Goal: Communication & Community: Answer question/provide support

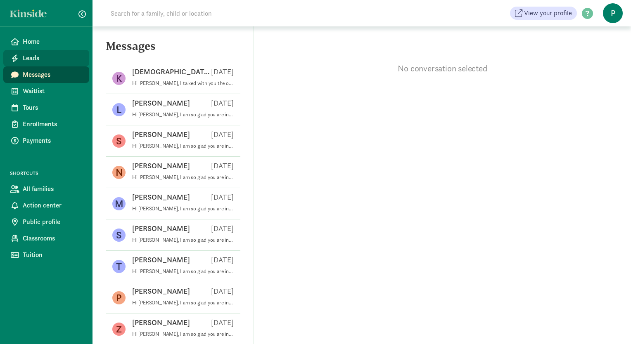
click at [46, 62] on span "Leads" at bounding box center [53, 58] width 60 height 10
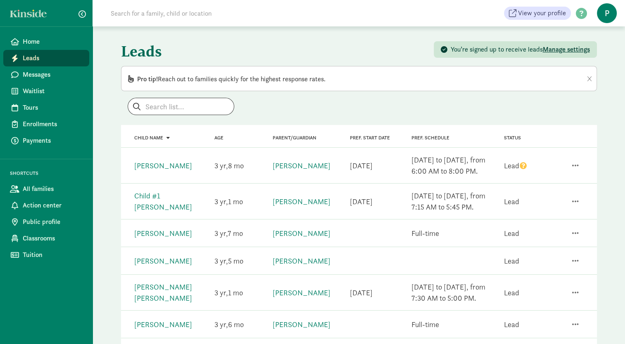
click at [522, 166] on icon "question" at bounding box center [522, 165] width 7 height 7
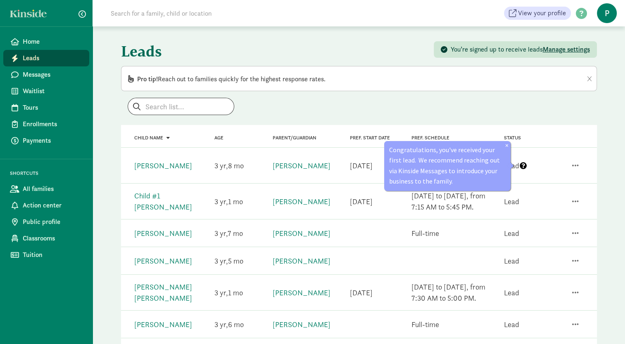
click at [522, 166] on icon "question" at bounding box center [522, 165] width 7 height 7
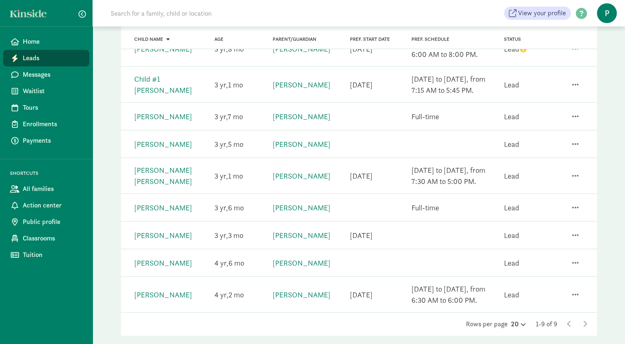
scroll to position [117, 0]
click at [297, 234] on link "[PERSON_NAME]" at bounding box center [301, 234] width 58 height 9
